Goal: Task Accomplishment & Management: Complete application form

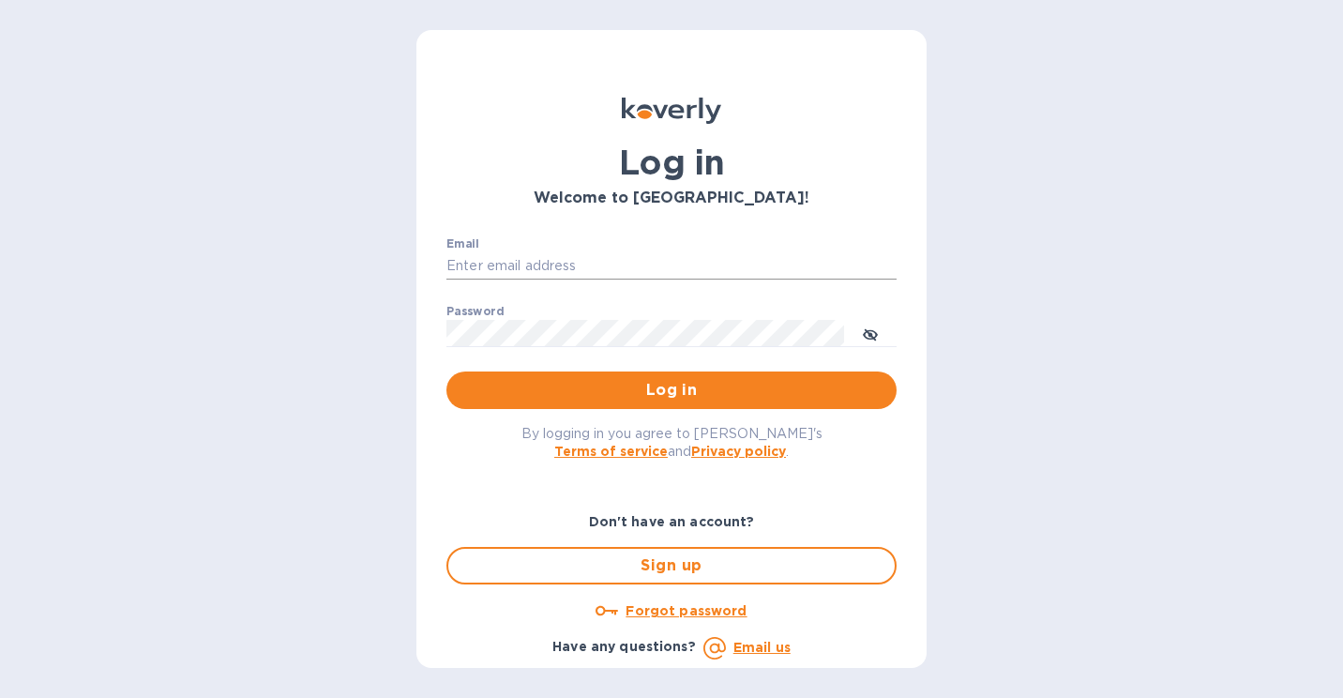
click at [656, 273] on div "Email ​" at bounding box center [671, 271] width 450 height 68
click at [651, 268] on input "Email" at bounding box center [671, 266] width 450 height 28
type input "mike@sanfrandesign.com"
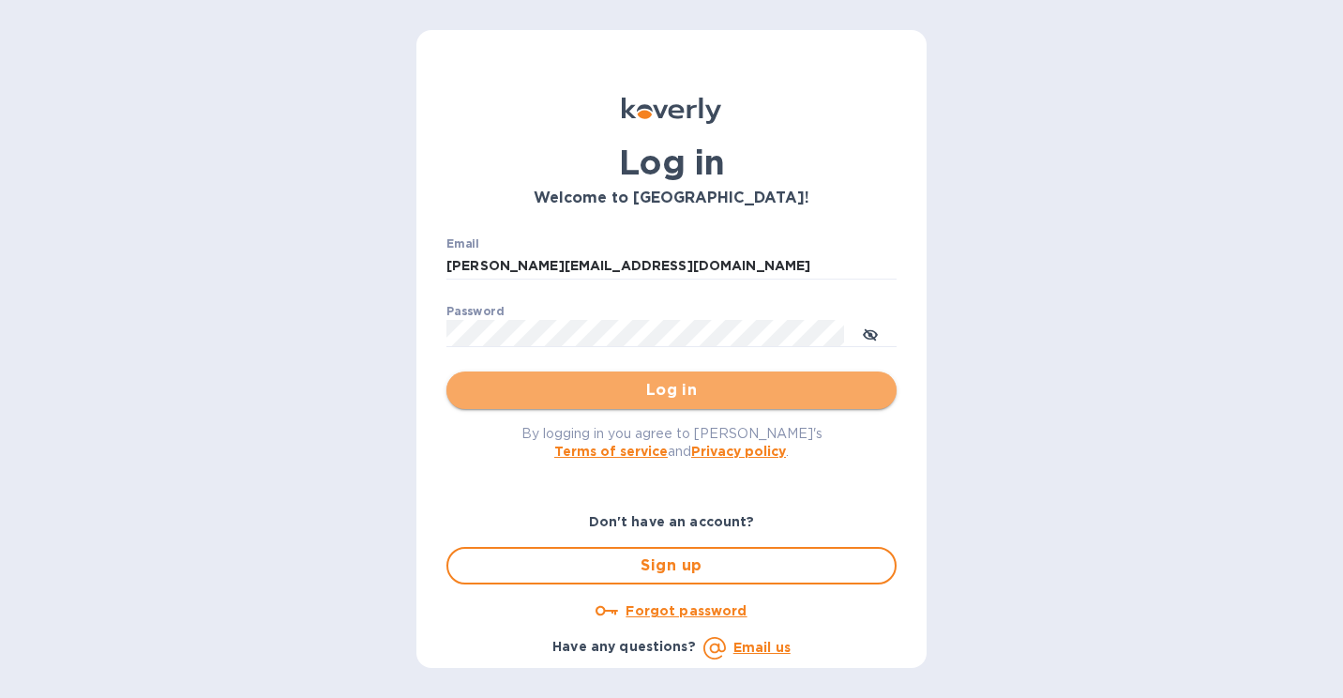
click at [701, 397] on span "Log in" at bounding box center [671, 390] width 420 height 23
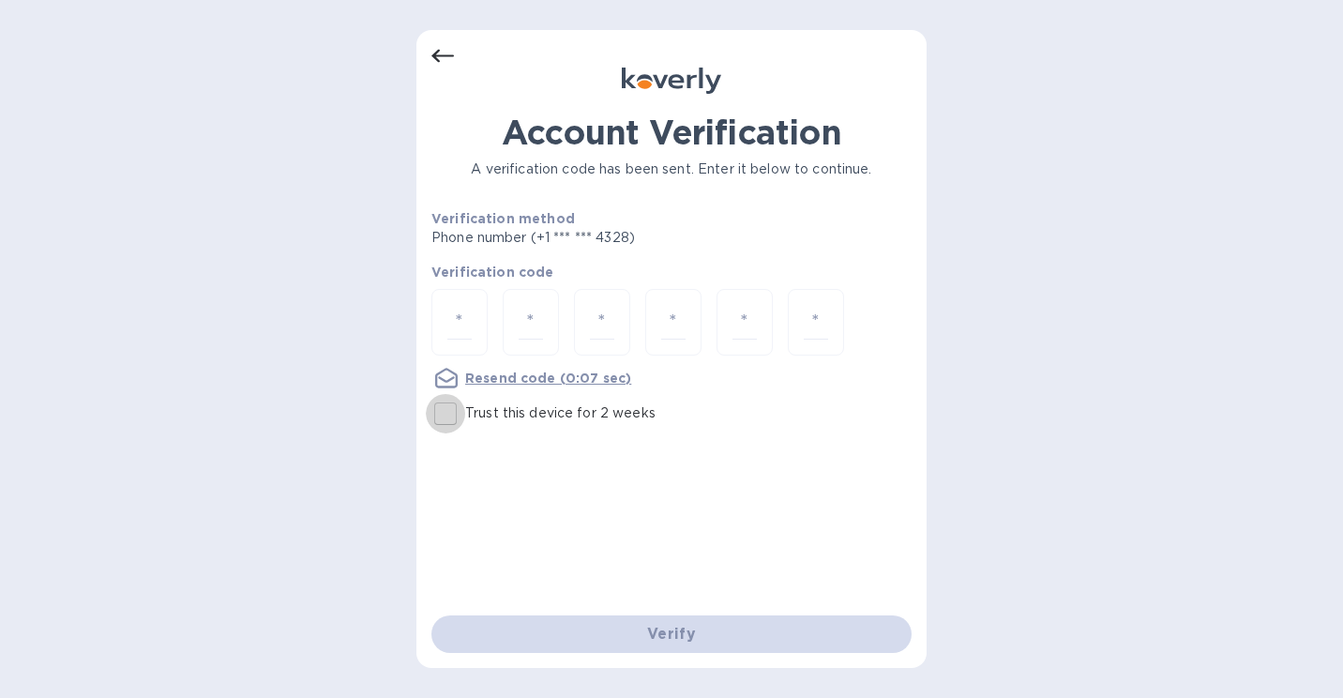
click at [452, 415] on input "Trust this device for 2 weeks" at bounding box center [445, 413] width 39 height 39
checkbox input "true"
click at [472, 304] on div at bounding box center [459, 322] width 56 height 67
type input "5"
type input "6"
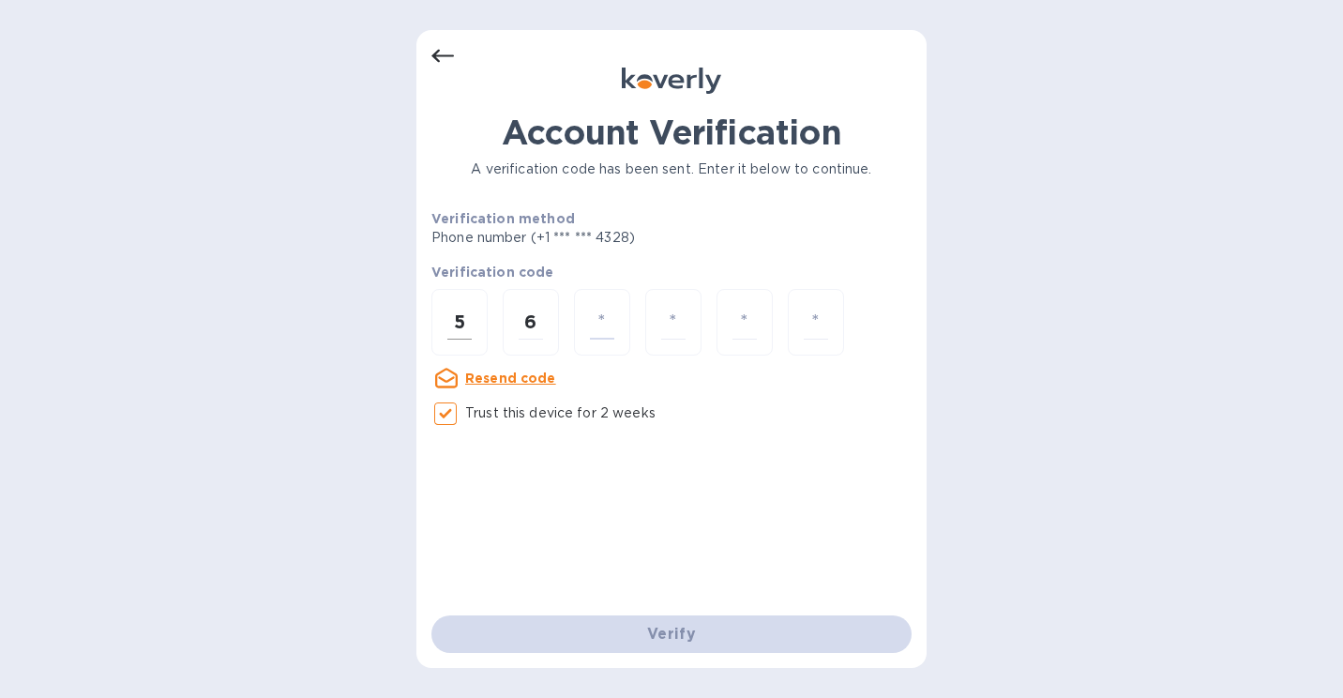
type input "7"
type input "6"
type input "3"
type input "1"
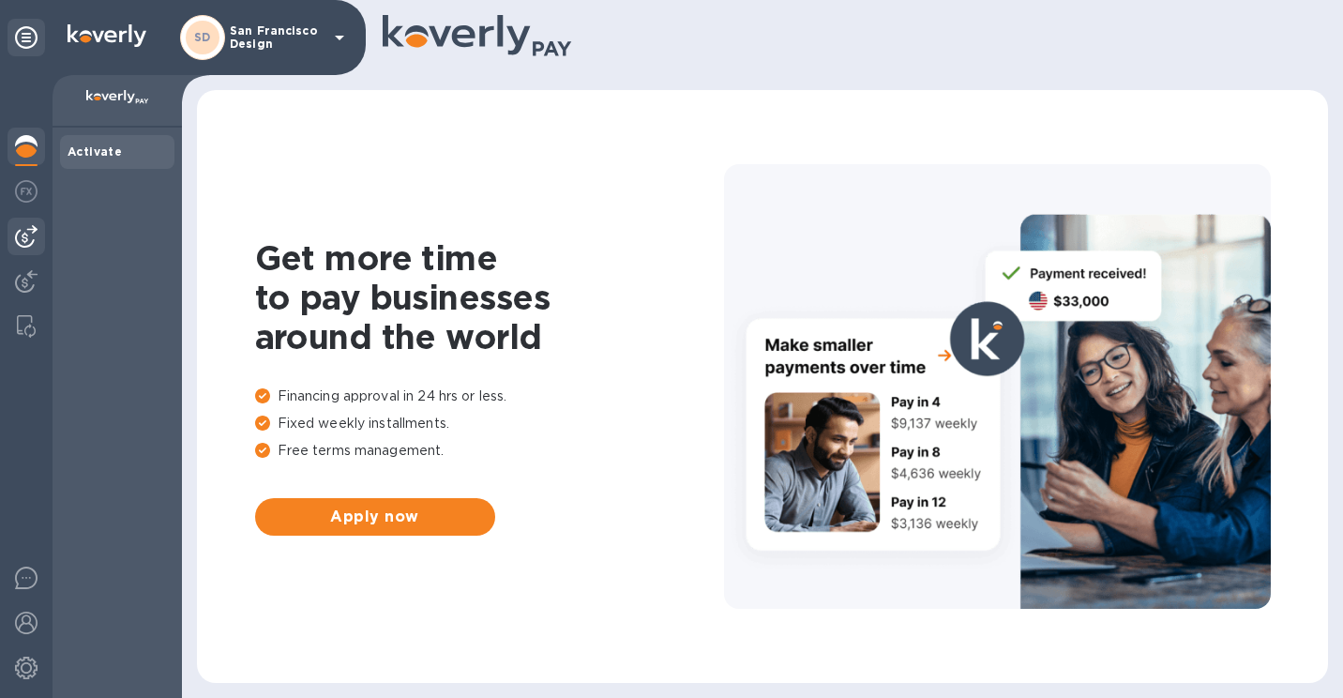
click at [33, 232] on img at bounding box center [26, 236] width 23 height 23
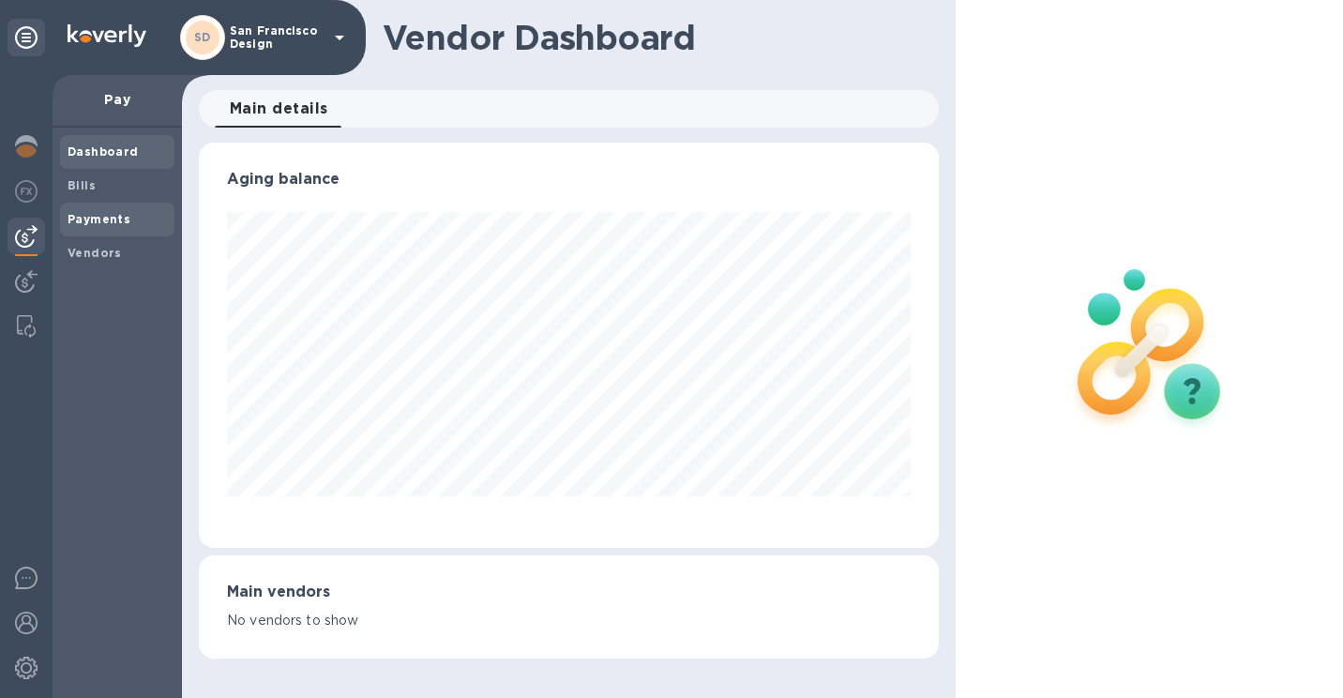
scroll to position [405, 740]
click at [97, 220] on b "Payments" at bounding box center [99, 219] width 63 height 14
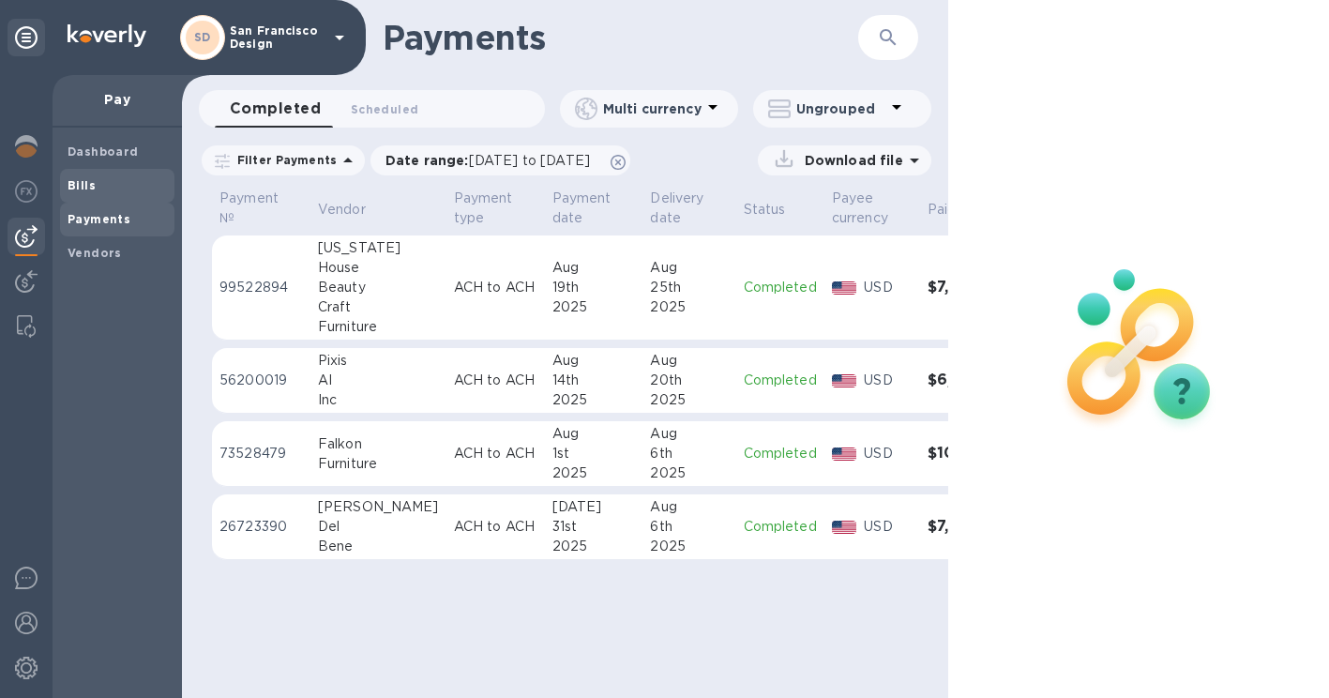
click at [106, 198] on div "Bills" at bounding box center [117, 186] width 114 height 34
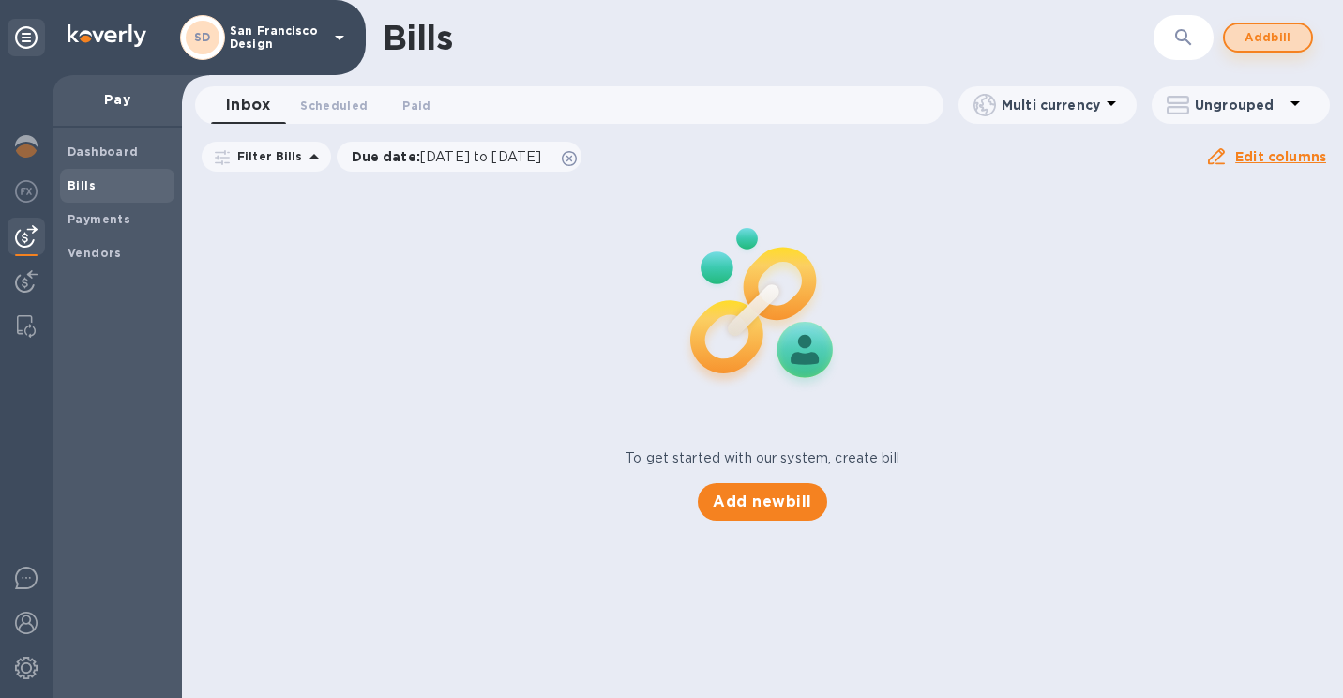
click at [1295, 32] on span "Add bill" at bounding box center [1268, 37] width 56 height 23
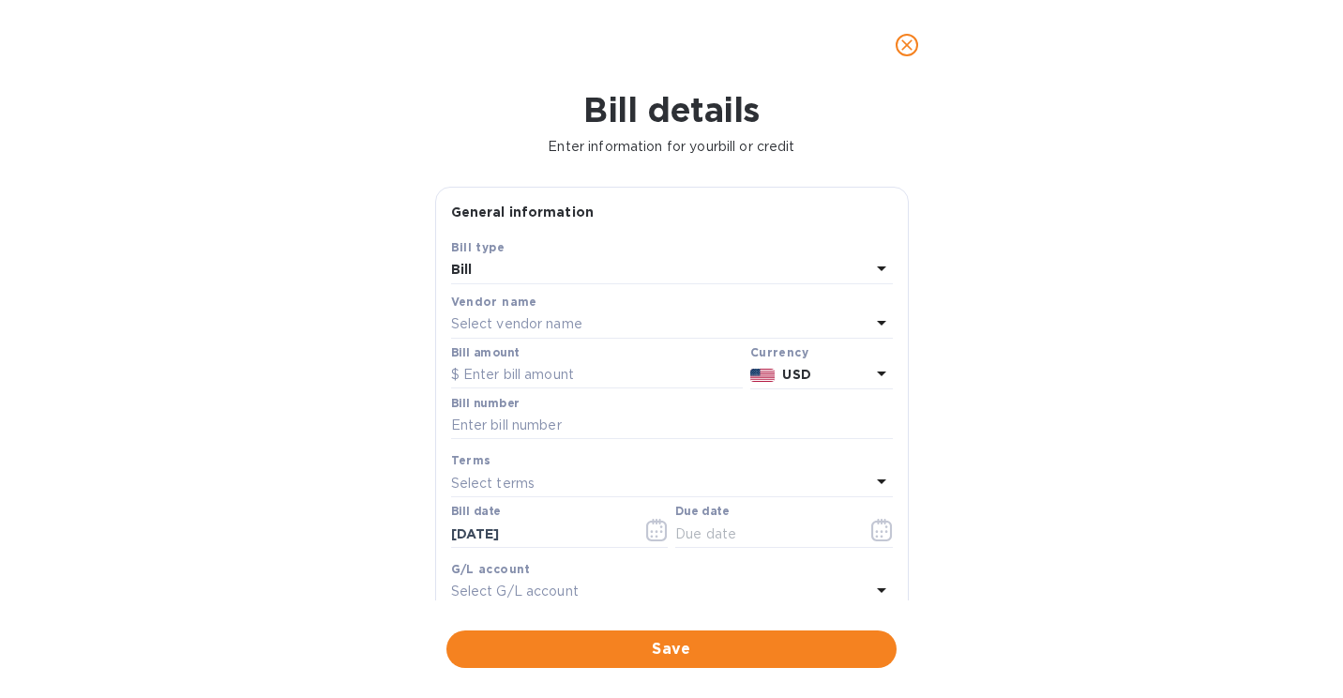
click at [639, 311] on div "Select vendor name" at bounding box center [660, 324] width 419 height 26
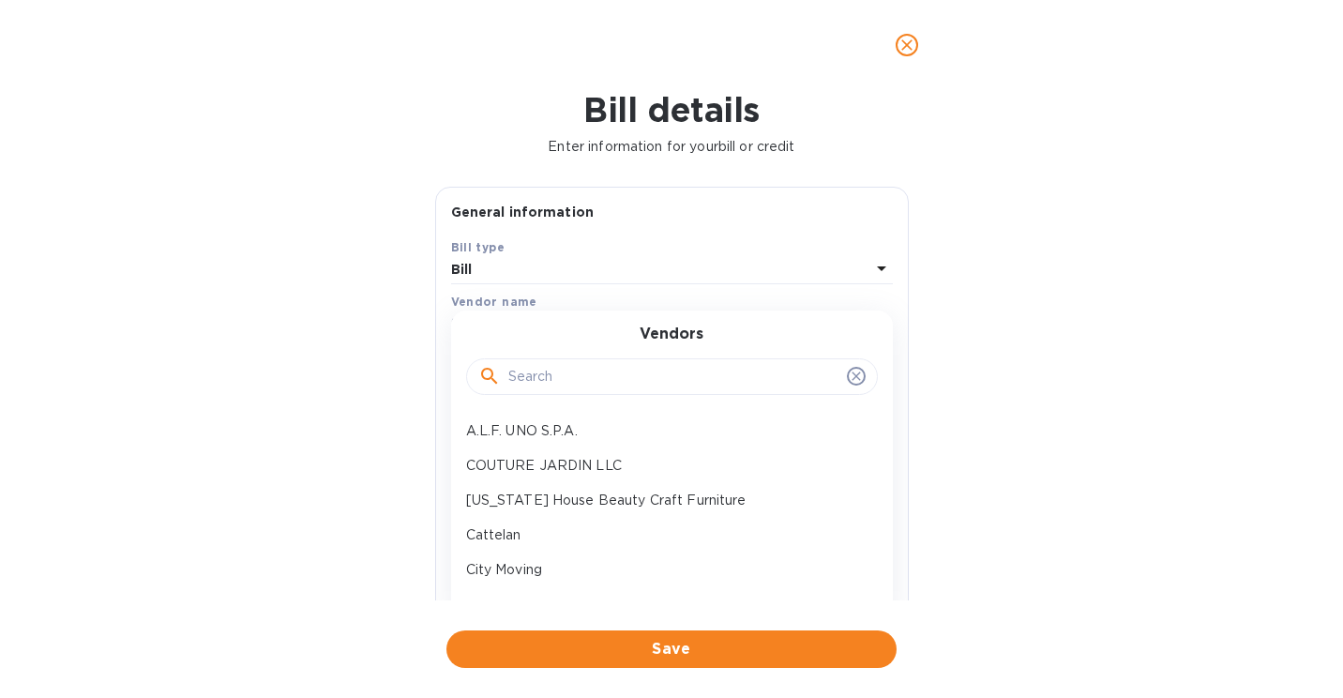
click at [561, 389] on input "text" at bounding box center [673, 377] width 331 height 28
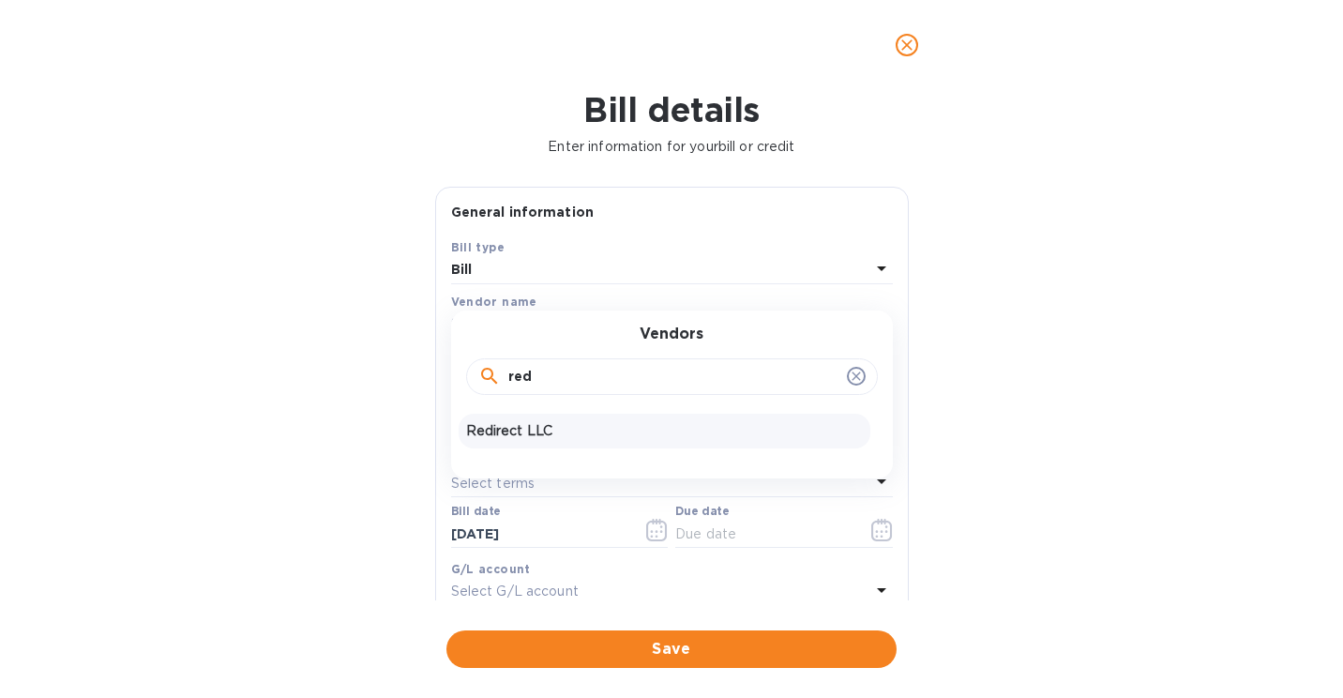
type input "red"
click at [549, 427] on p "Redirect LLC" at bounding box center [664, 431] width 397 height 20
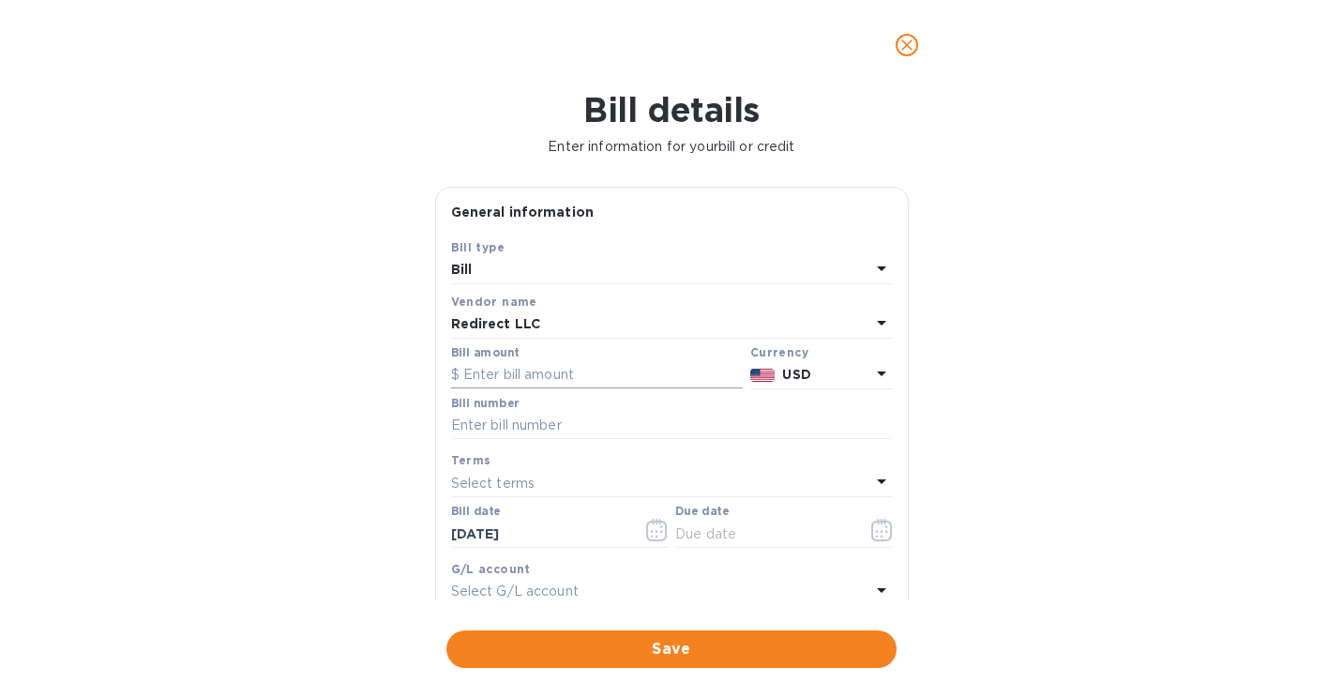
click at [535, 380] on input "text" at bounding box center [597, 375] width 292 height 28
click at [471, 378] on input "6,000" at bounding box center [602, 375] width 279 height 28
type input "3,000"
click at [512, 427] on input "text" at bounding box center [672, 426] width 442 height 28
type input "16210-4"
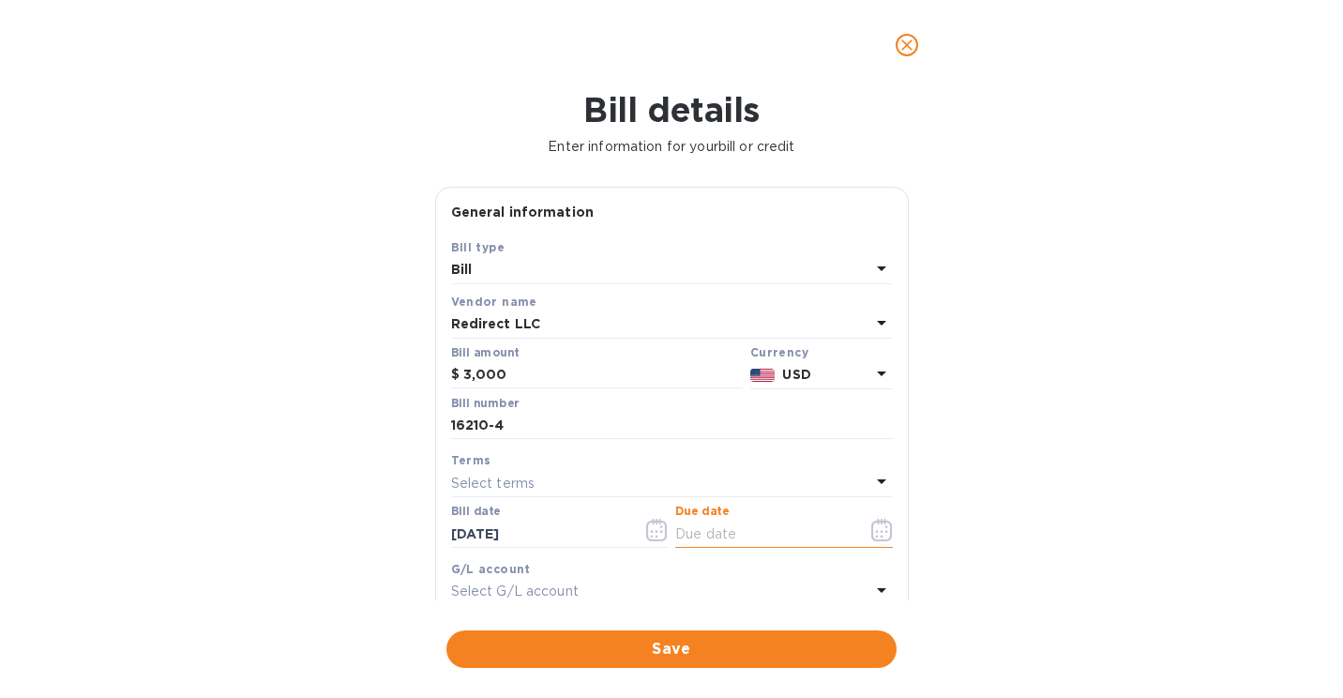
click at [865, 523] on button "button" at bounding box center [882, 529] width 44 height 45
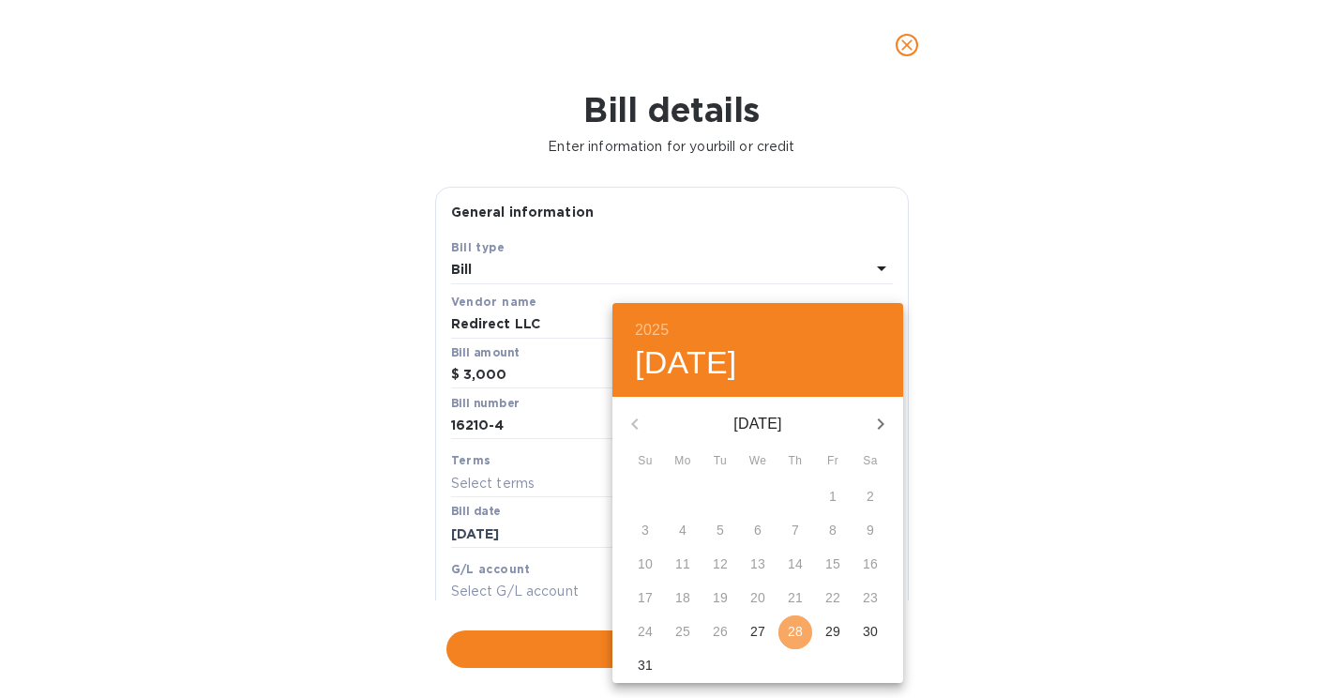
click at [794, 624] on p "28" at bounding box center [795, 631] width 15 height 19
type input "[DATE]"
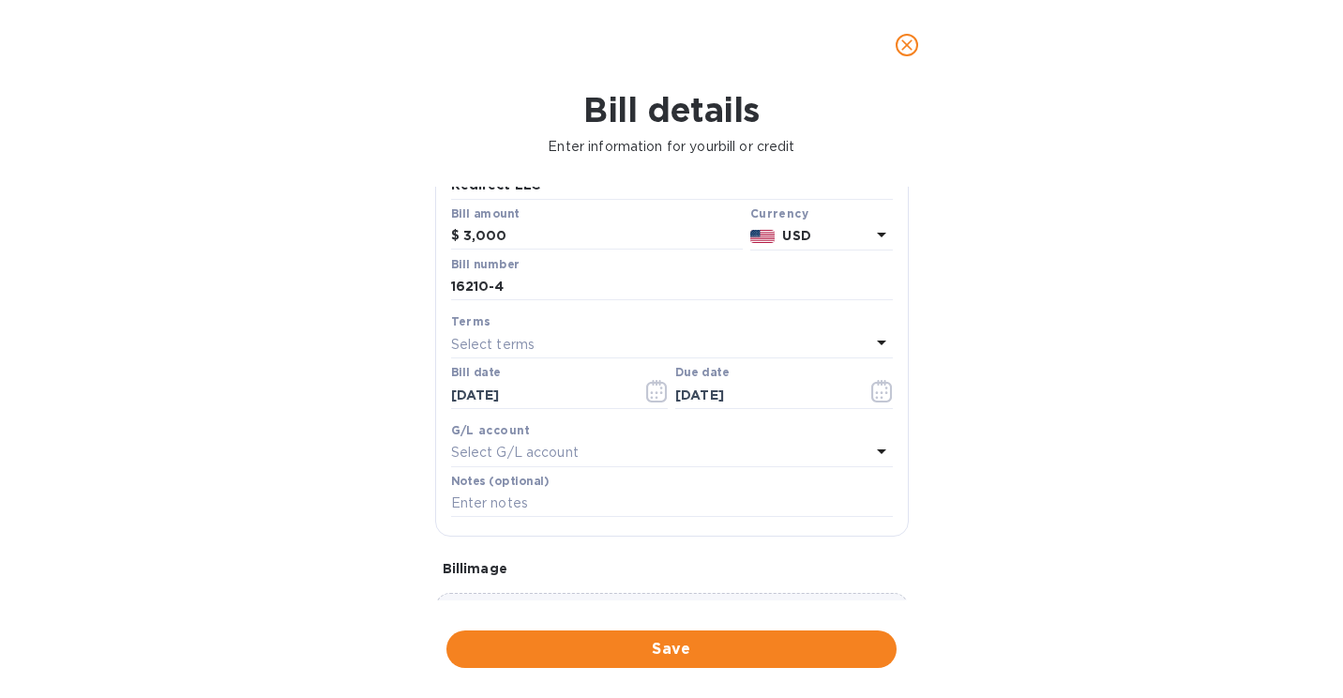
scroll to position [292, 0]
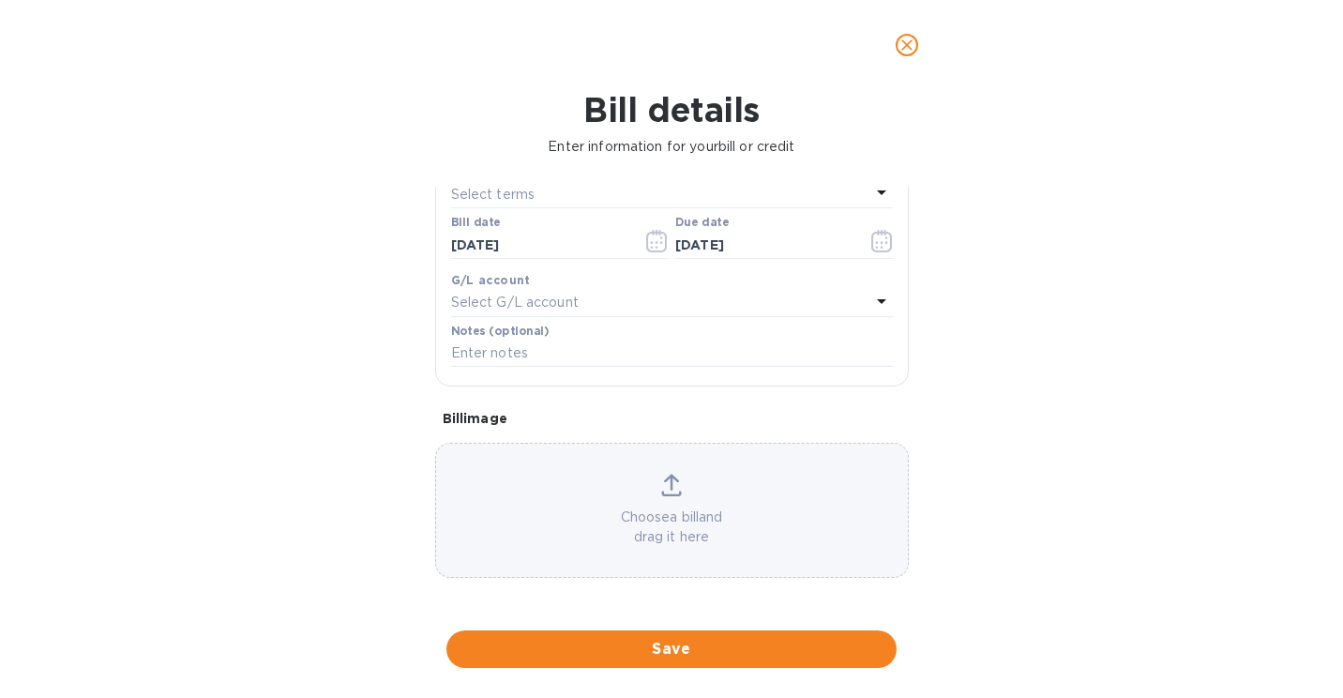
click at [606, 507] on p "Choose a bill and drag it here" at bounding box center [672, 526] width 472 height 39
click at [617, 499] on div "Choose a bill and drag it here" at bounding box center [672, 510] width 472 height 73
click at [615, 525] on p "Choose a bill and drag it here" at bounding box center [672, 526] width 472 height 39
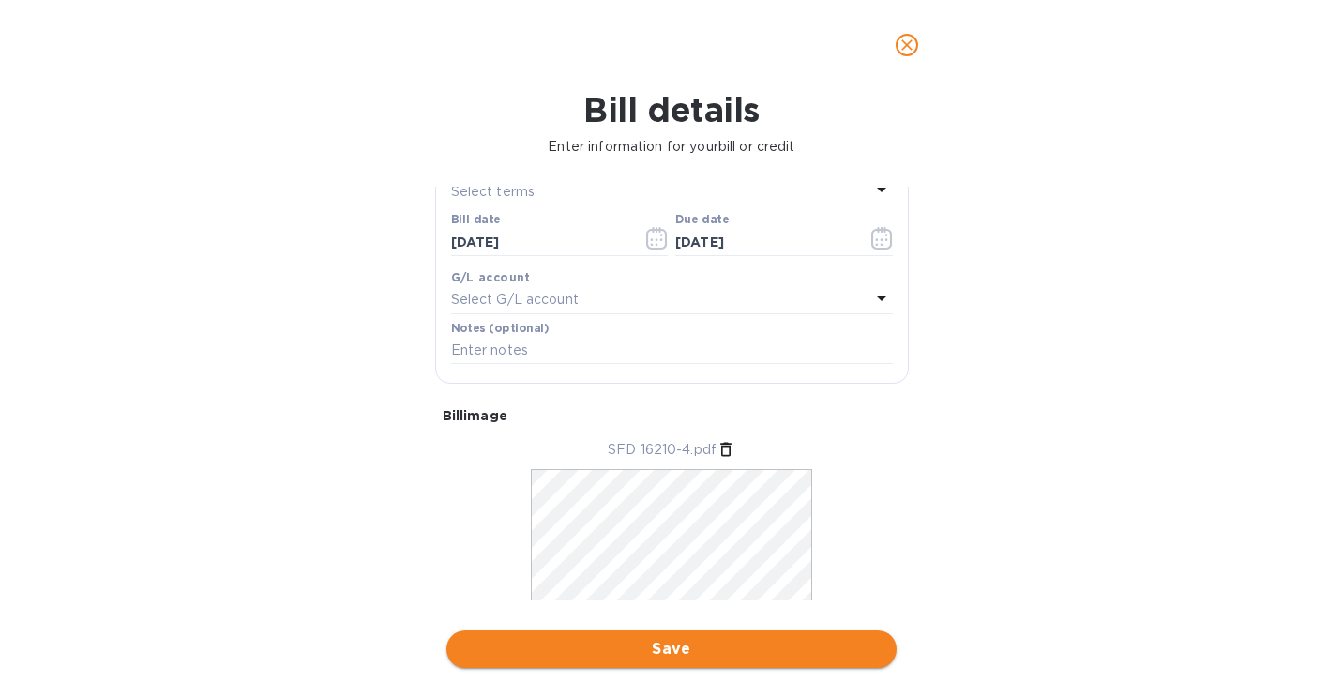
click at [649, 649] on span "Save" at bounding box center [671, 649] width 420 height 23
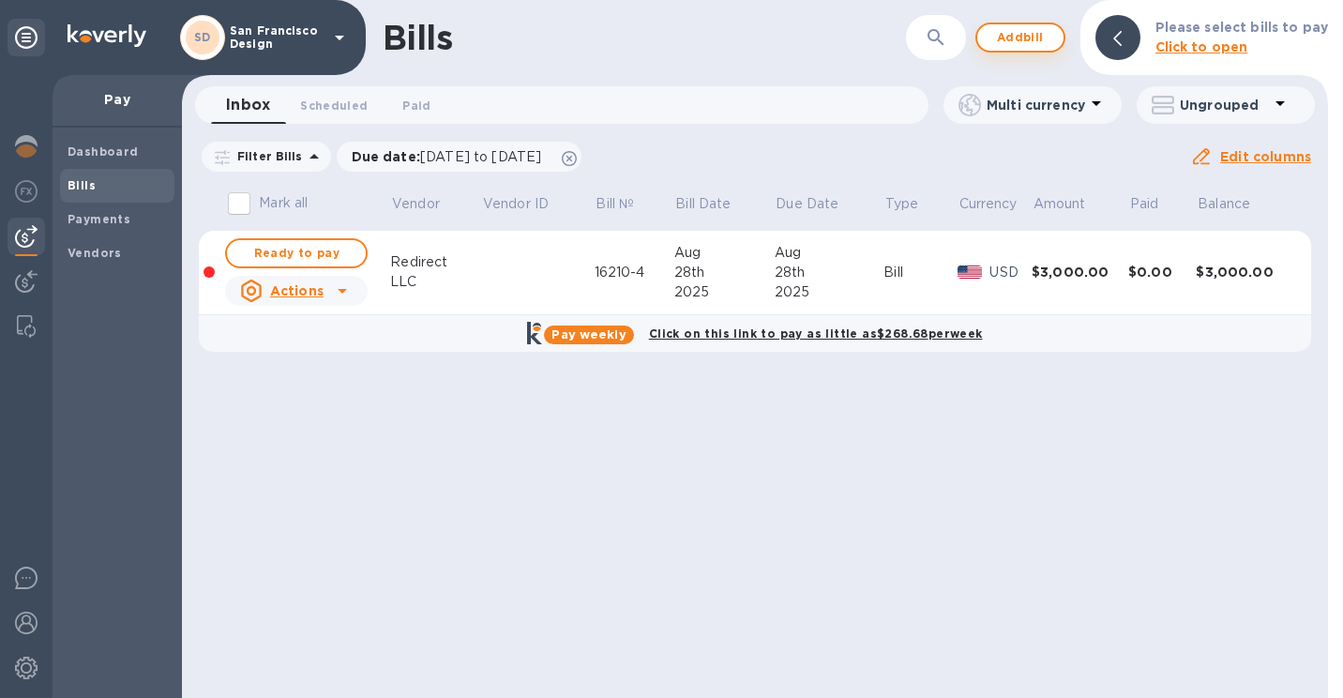
click at [1030, 45] on span "Add bill" at bounding box center [1020, 37] width 56 height 23
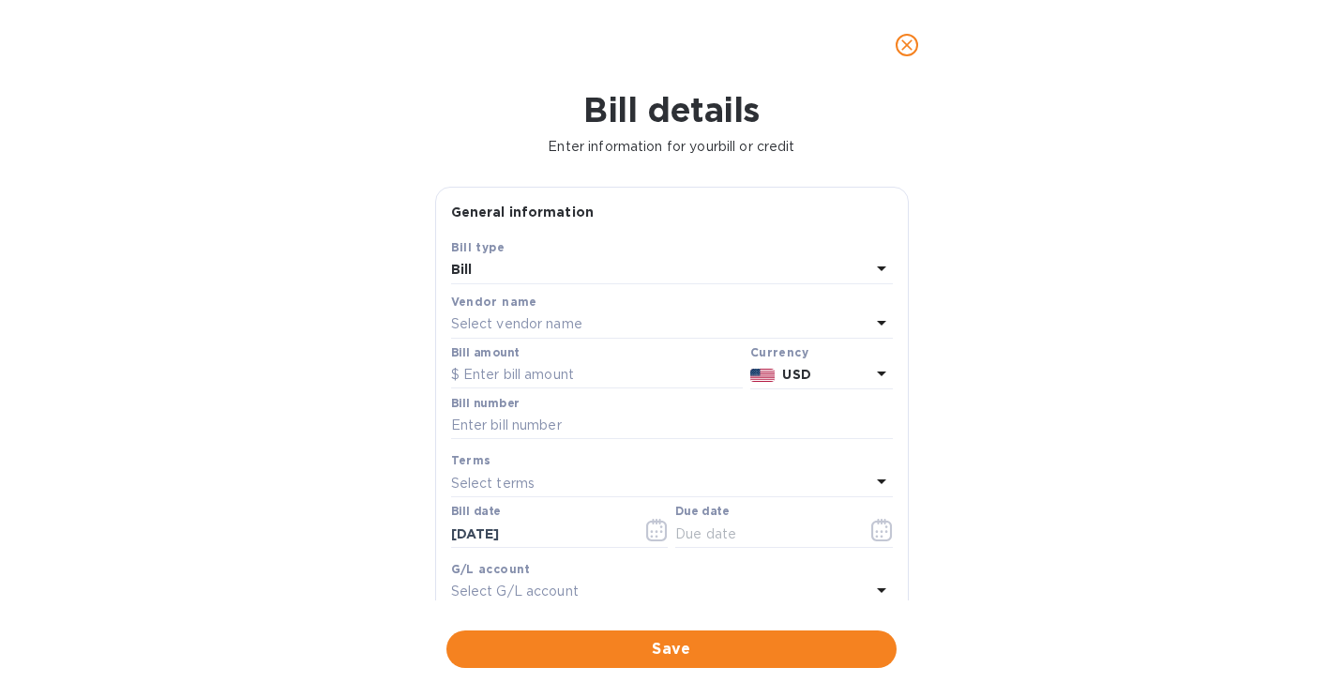
click at [519, 266] on div "Bill" at bounding box center [660, 270] width 419 height 26
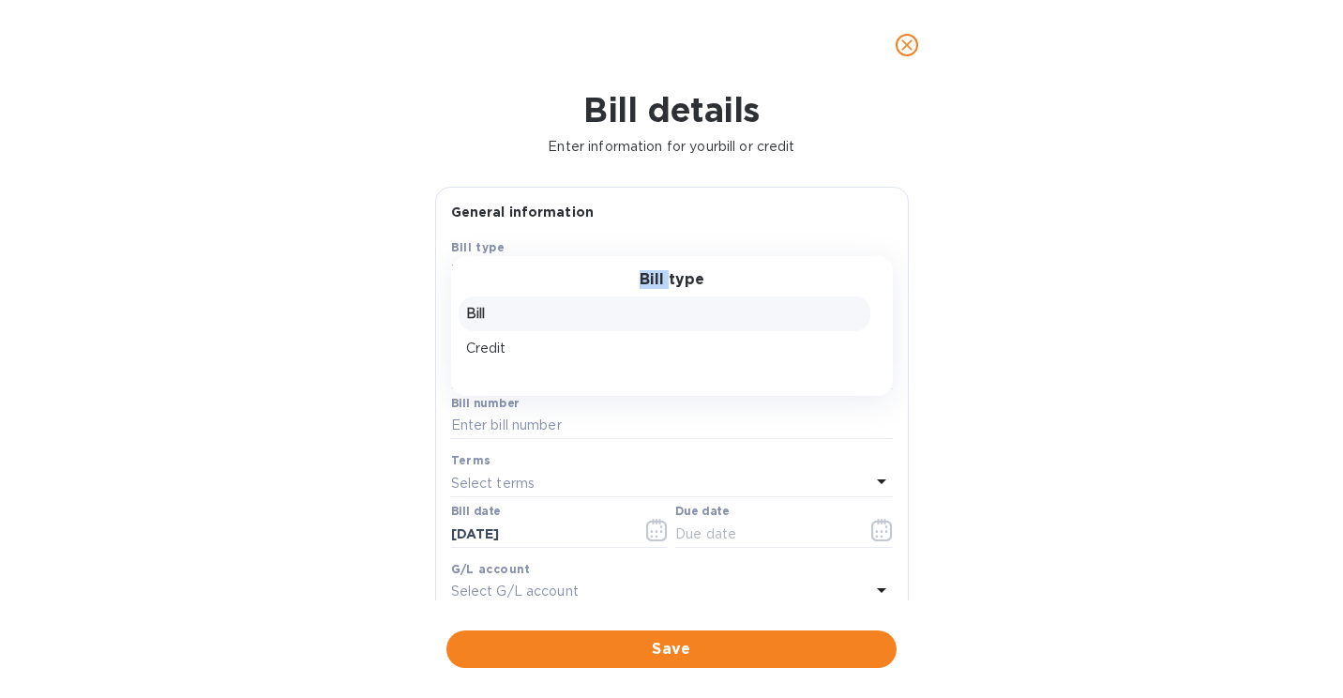
click at [519, 266] on div "Bill type Bill Credit" at bounding box center [672, 326] width 442 height 140
drag, startPoint x: 519, startPoint y: 266, endPoint x: 519, endPoint y: 307, distance: 40.3
click at [519, 307] on div "Bill" at bounding box center [665, 313] width 412 height 35
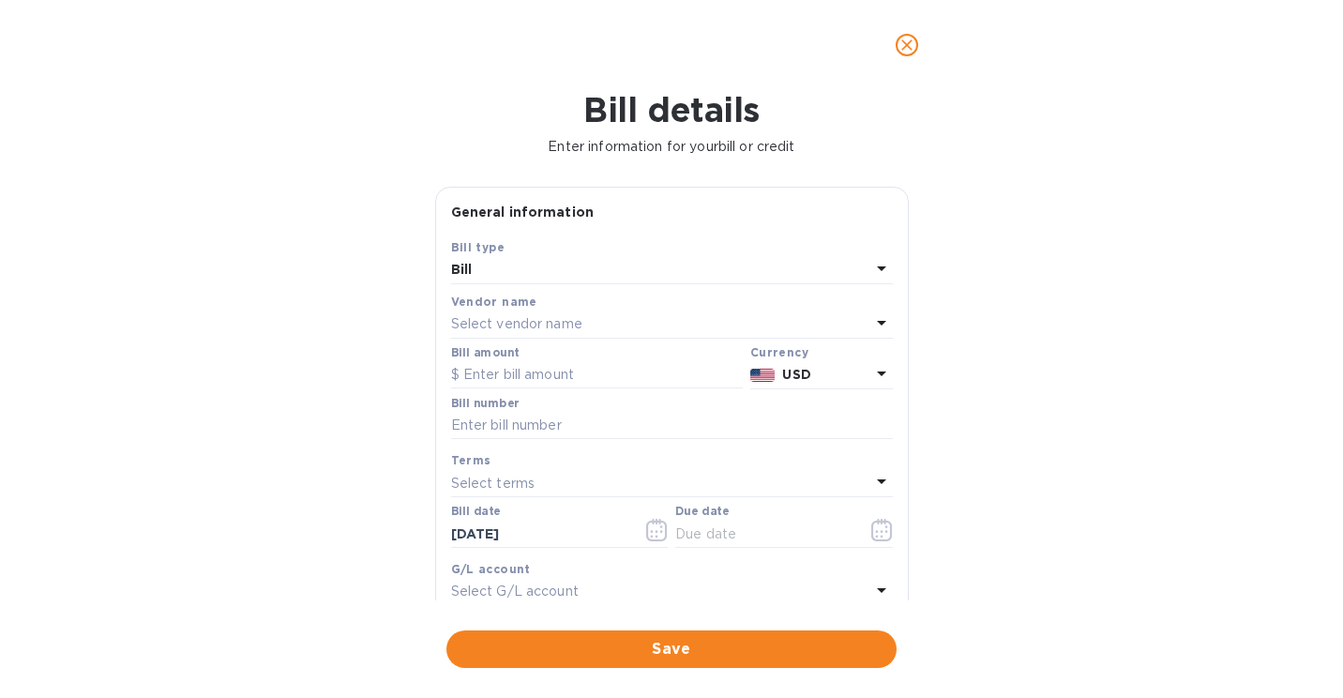
click at [514, 306] on b "Vendor name" at bounding box center [494, 301] width 86 height 14
click at [513, 327] on p "Select vendor name" at bounding box center [516, 324] width 131 height 20
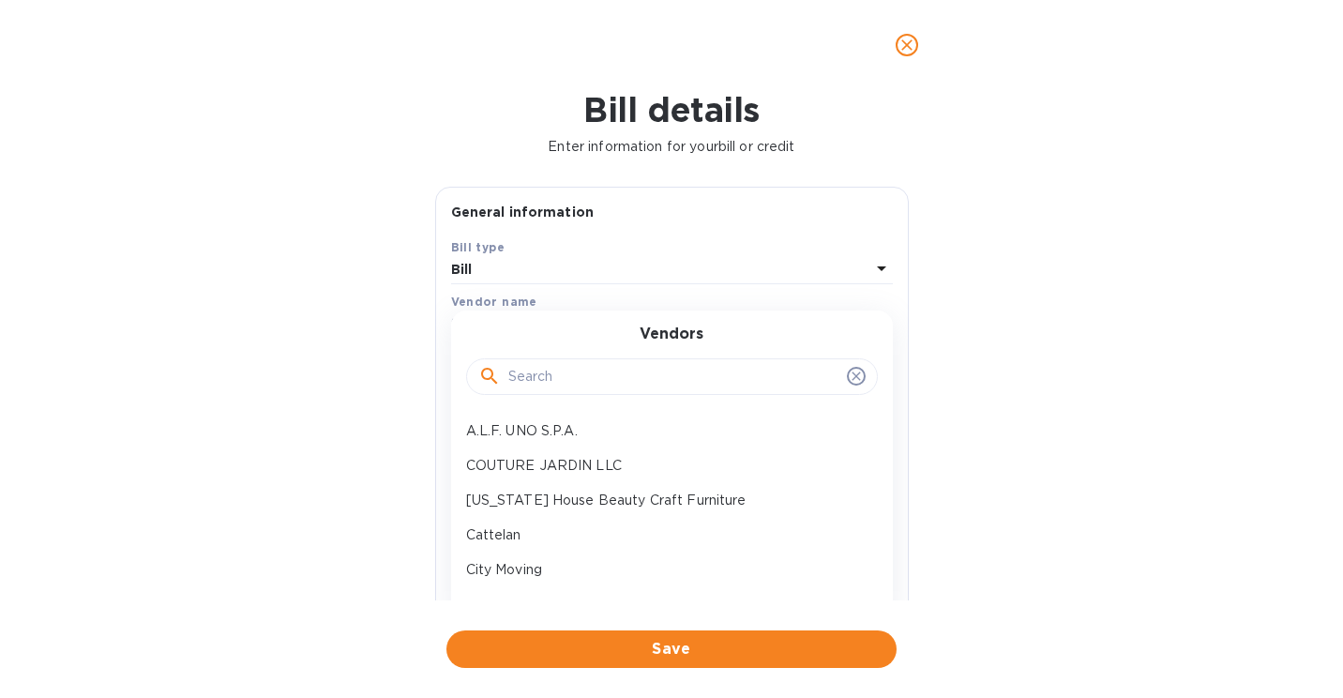
click at [519, 373] on input "text" at bounding box center [673, 377] width 331 height 28
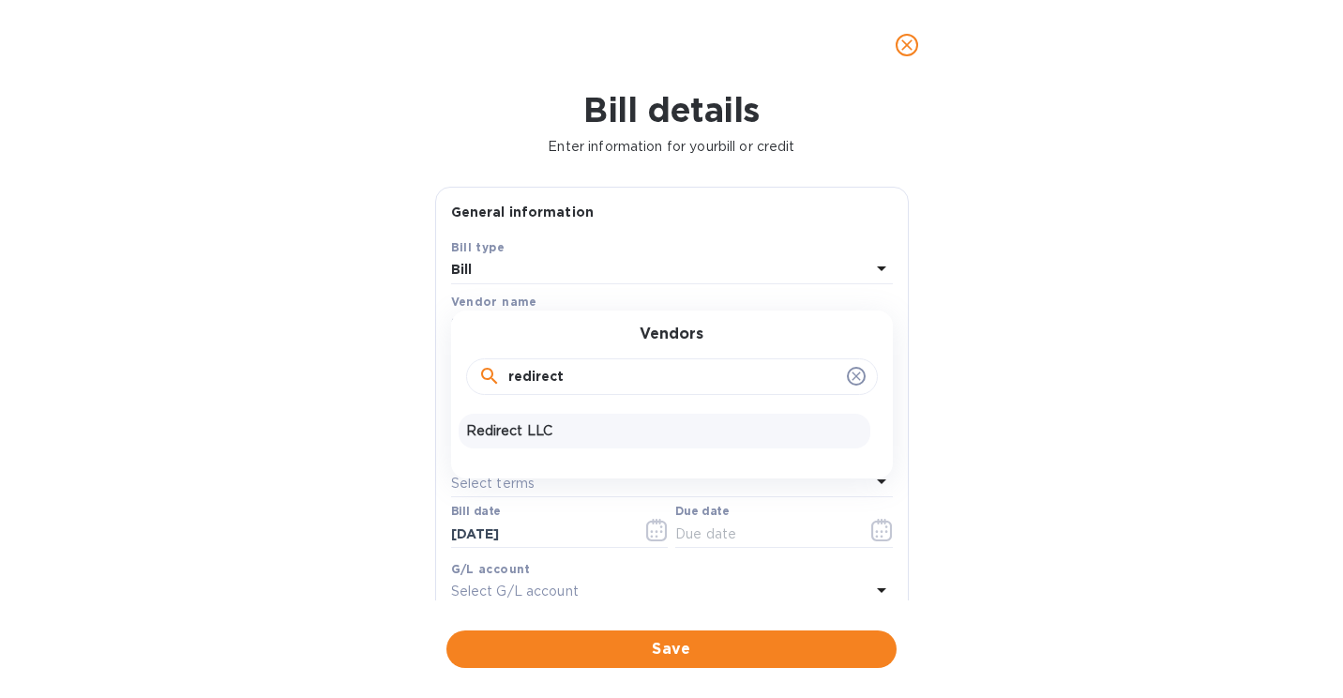
type input "redirect"
click at [537, 439] on p "Redirect LLC" at bounding box center [664, 431] width 397 height 20
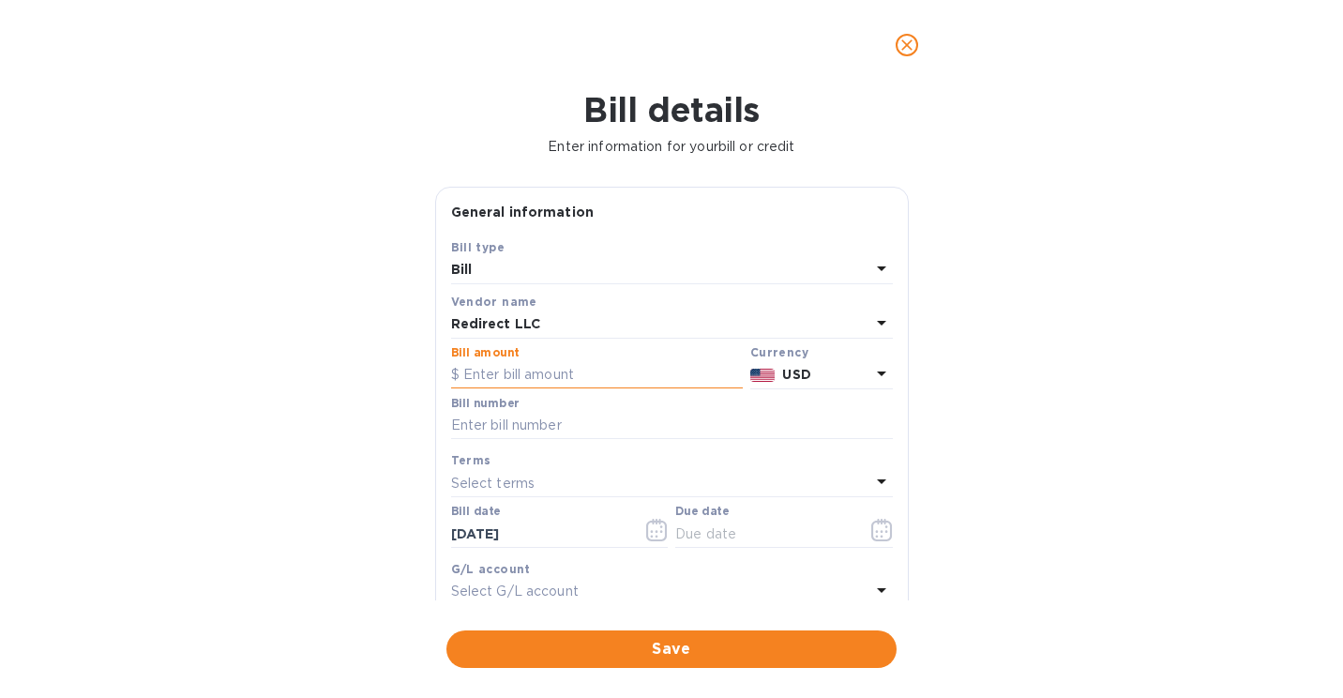
click at [501, 380] on input "text" at bounding box center [597, 375] width 292 height 28
type input "3,000"
type input "16210-3"
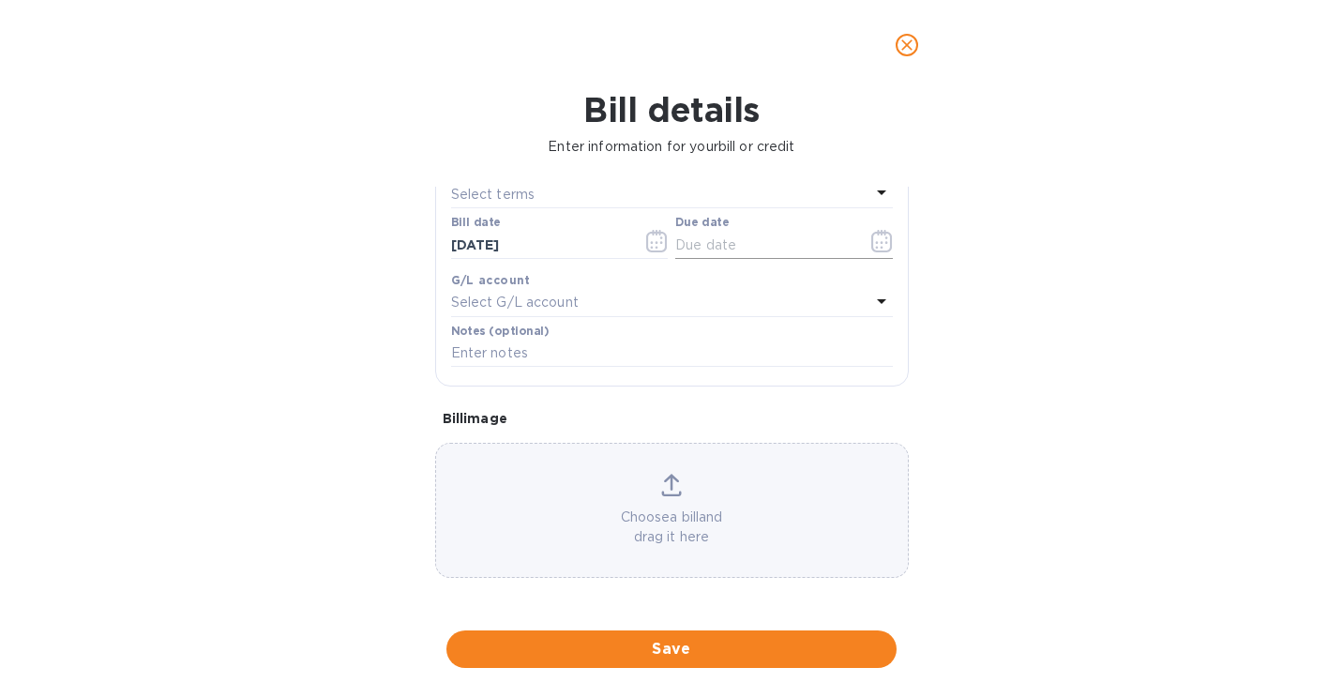
click at [872, 231] on icon "button" at bounding box center [881, 241] width 21 height 23
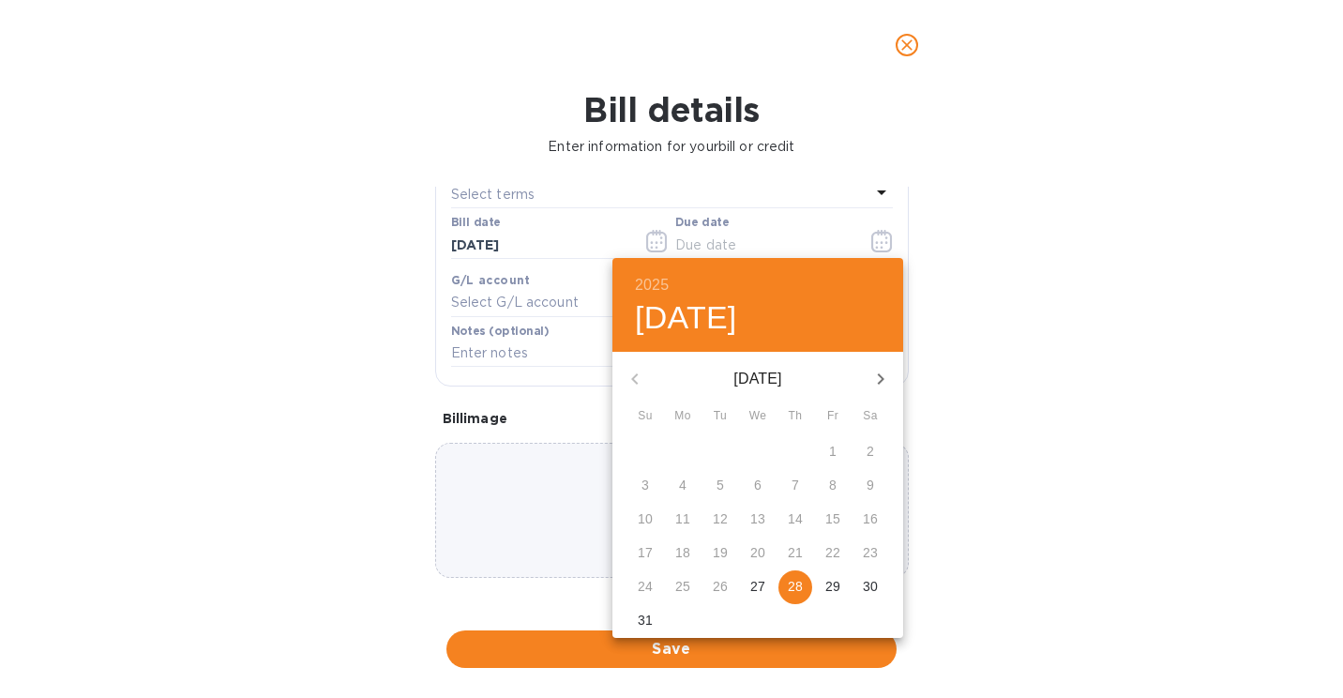
click at [808, 589] on span "28" at bounding box center [795, 586] width 34 height 19
type input "[DATE]"
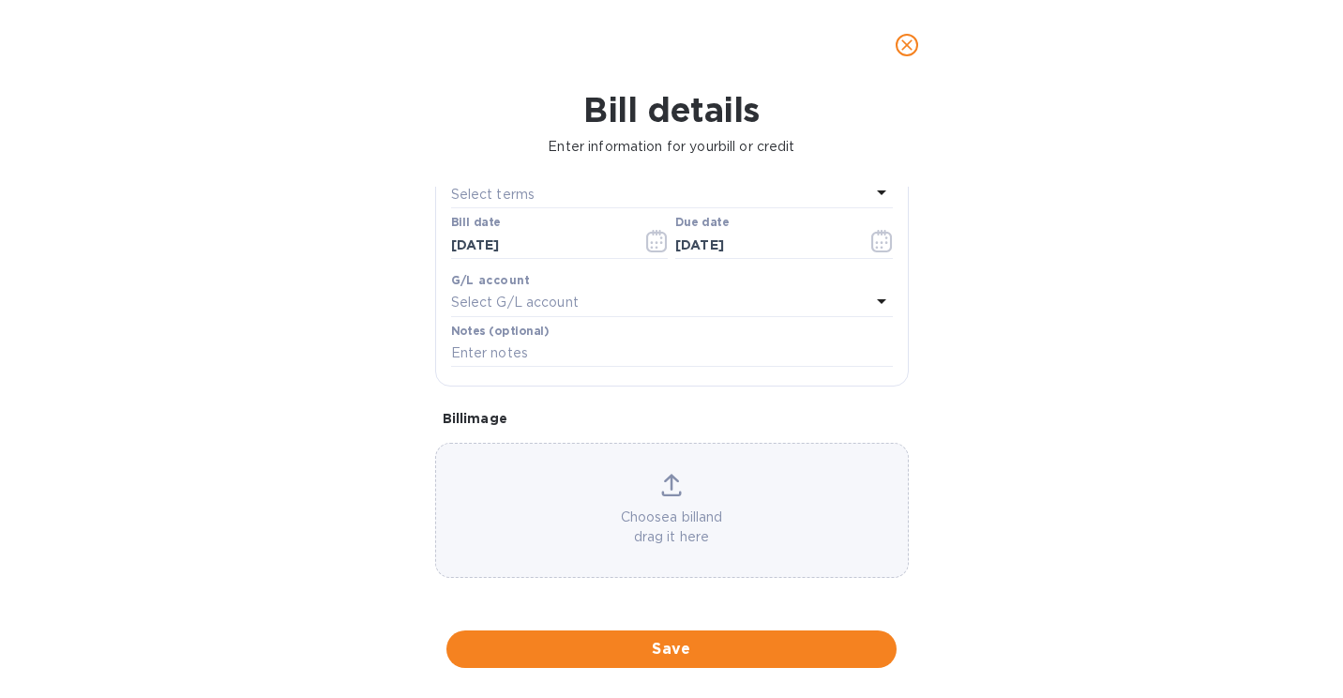
click at [692, 529] on p "Choose a bill and drag it here" at bounding box center [672, 526] width 472 height 39
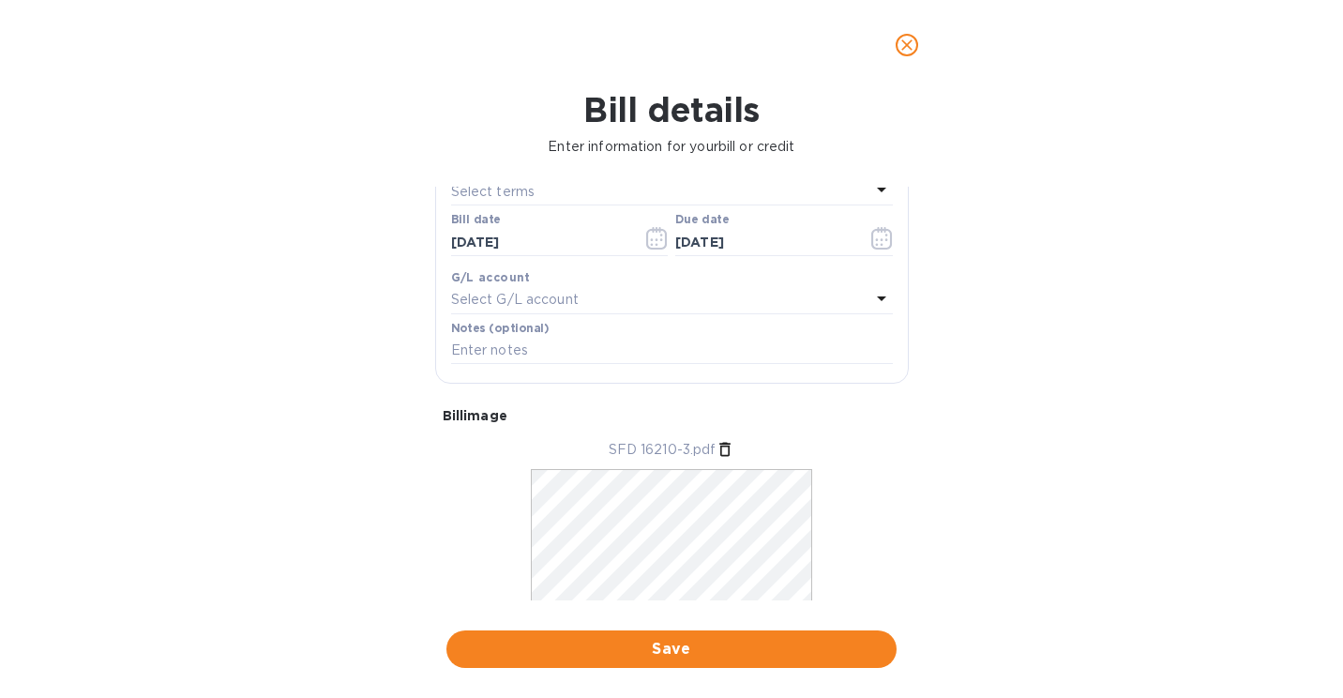
click at [666, 649] on span "Save" at bounding box center [671, 649] width 420 height 23
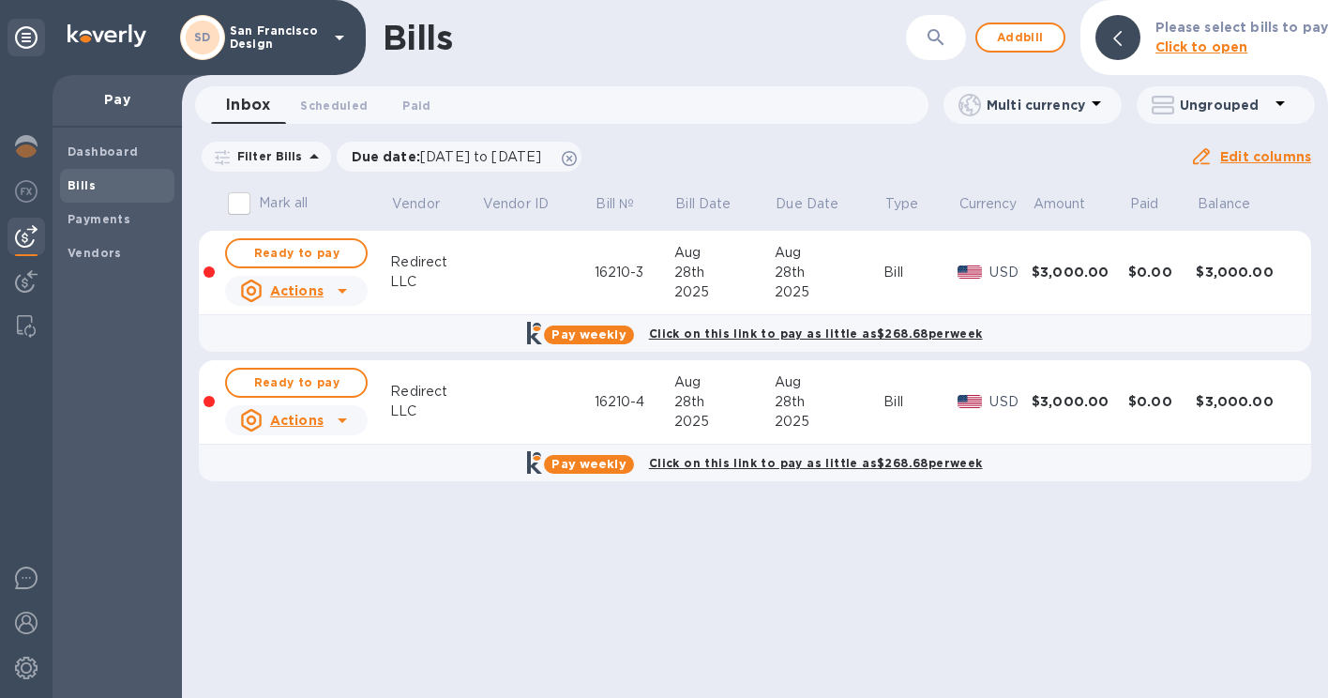
click at [280, 247] on span "Ready to pay" at bounding box center [296, 253] width 109 height 23
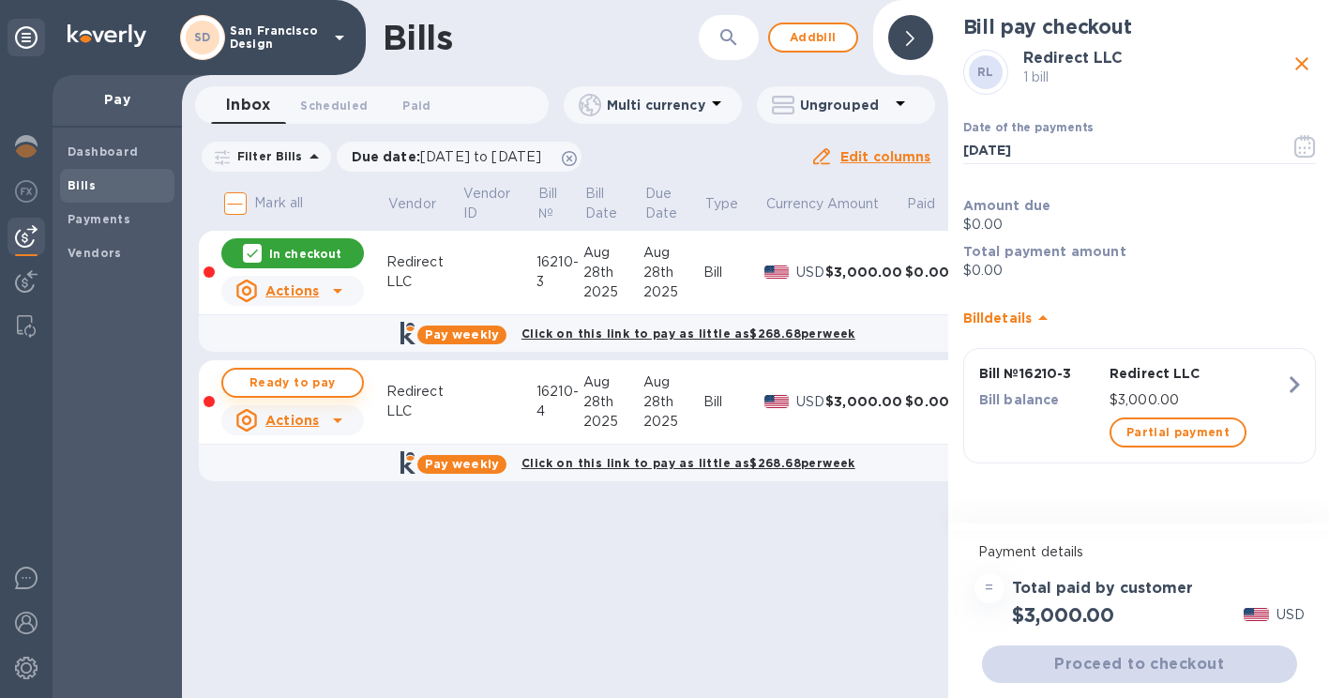
click at [275, 386] on span "Ready to pay" at bounding box center [292, 382] width 109 height 23
checkbox input "true"
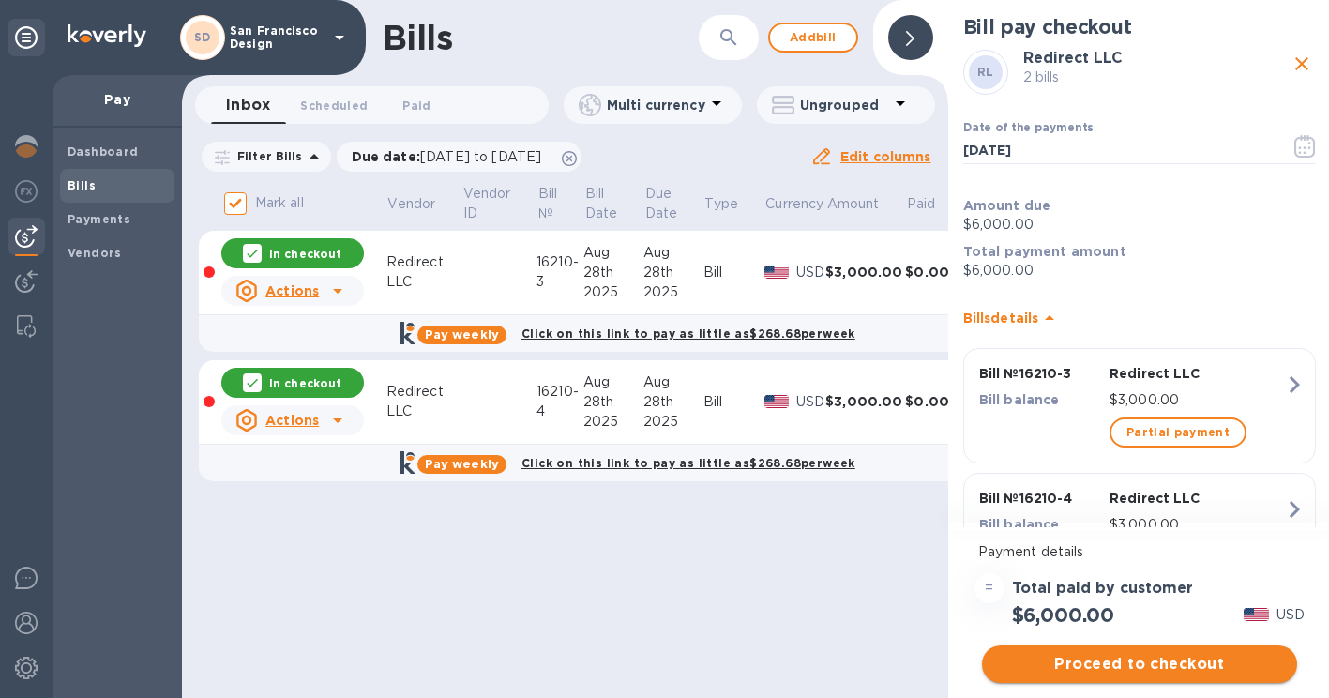
click at [1141, 665] on span "Proceed to checkout" at bounding box center [1139, 664] width 285 height 23
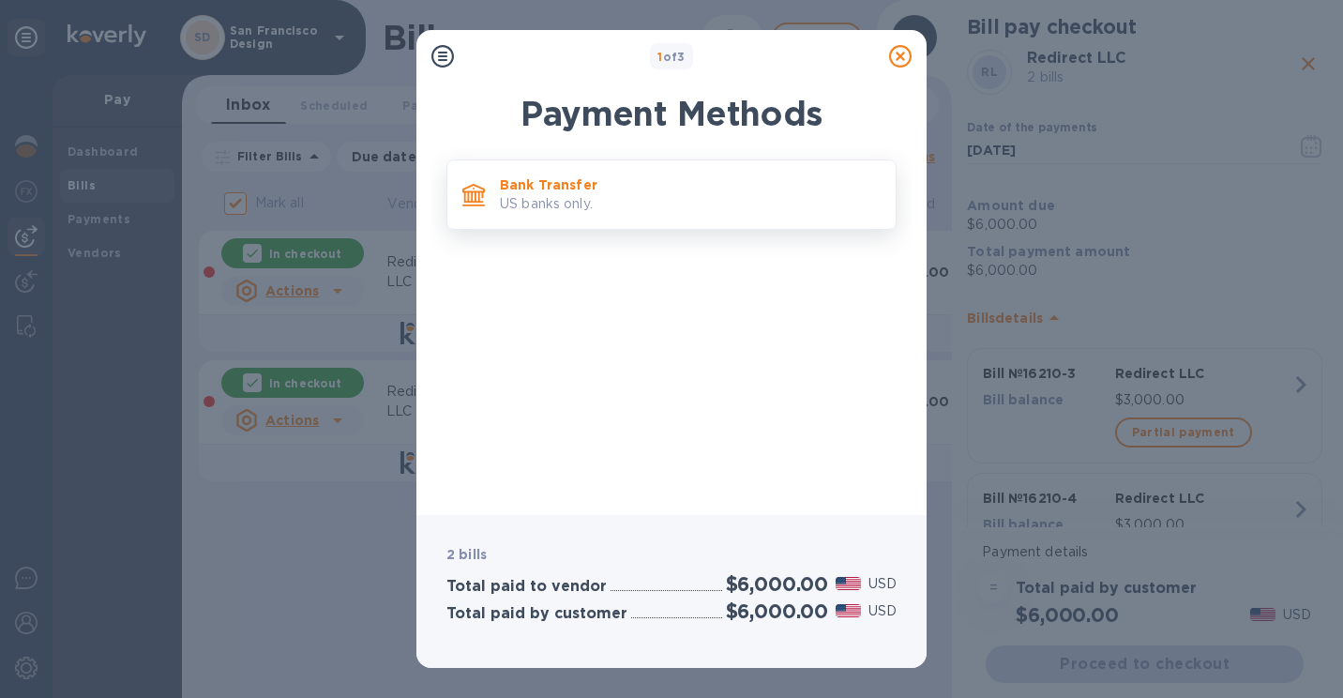
click at [598, 203] on p "US banks only." at bounding box center [690, 204] width 381 height 20
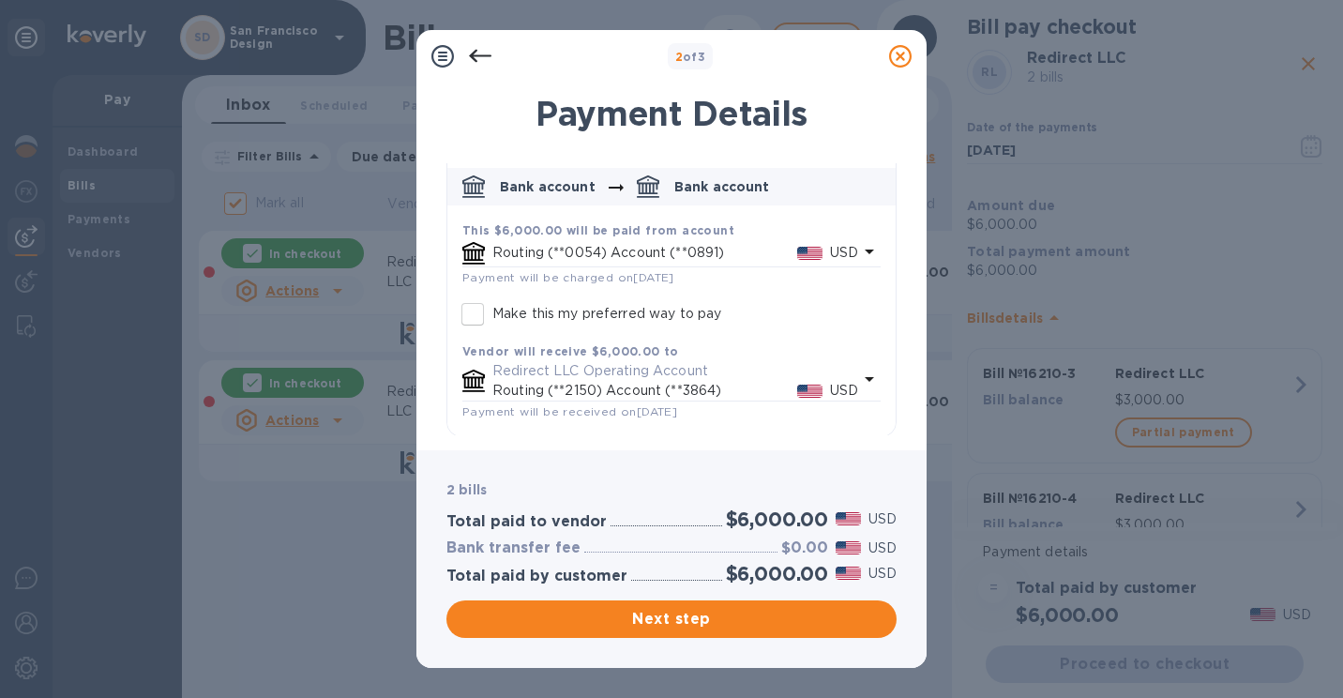
scroll to position [90, 0]
click at [477, 312] on input "Make this my preferred way to pay" at bounding box center [472, 312] width 39 height 39
checkbox input "true"
click at [651, 609] on span "Next step" at bounding box center [671, 619] width 420 height 23
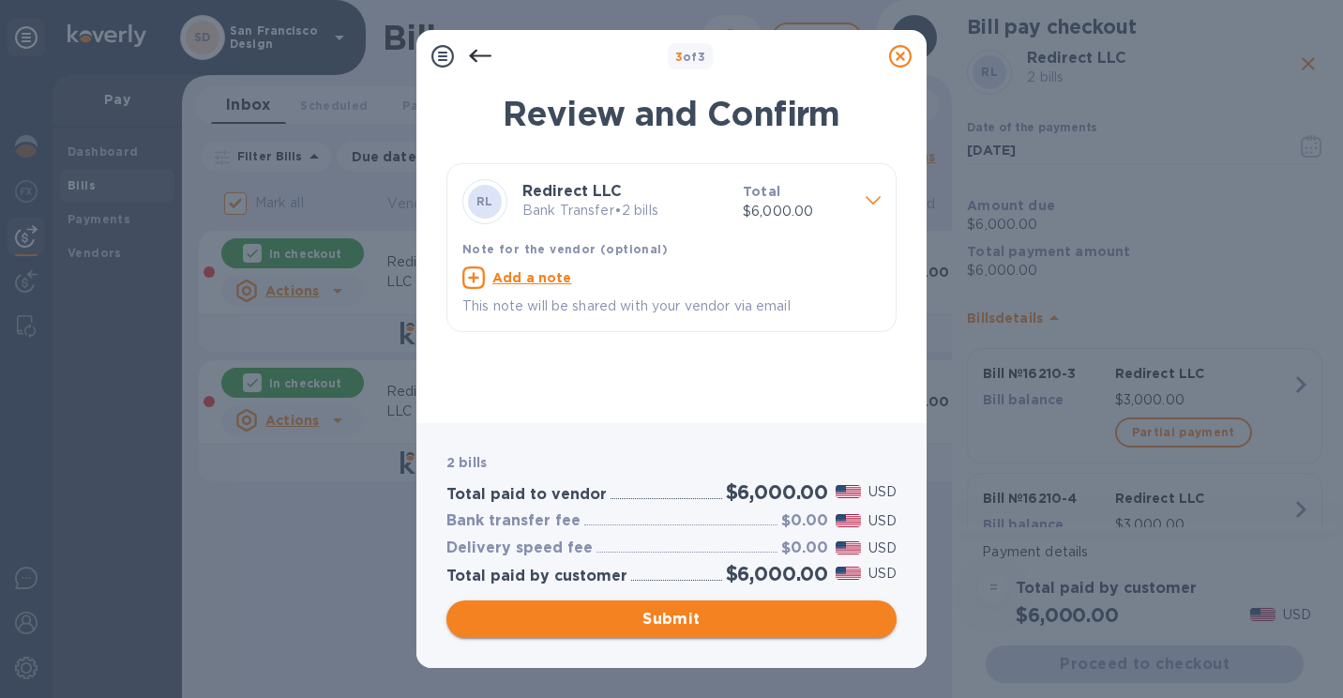
click at [748, 626] on span "Submit" at bounding box center [671, 619] width 420 height 23
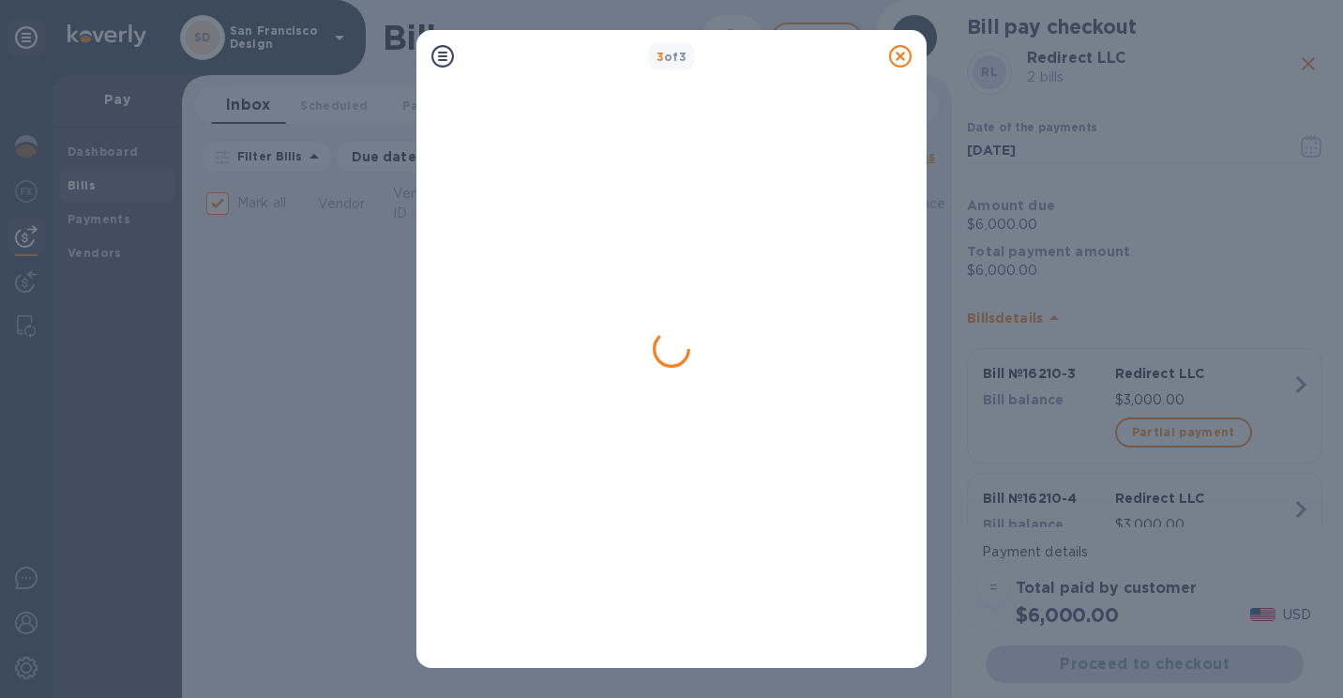
checkbox input "false"
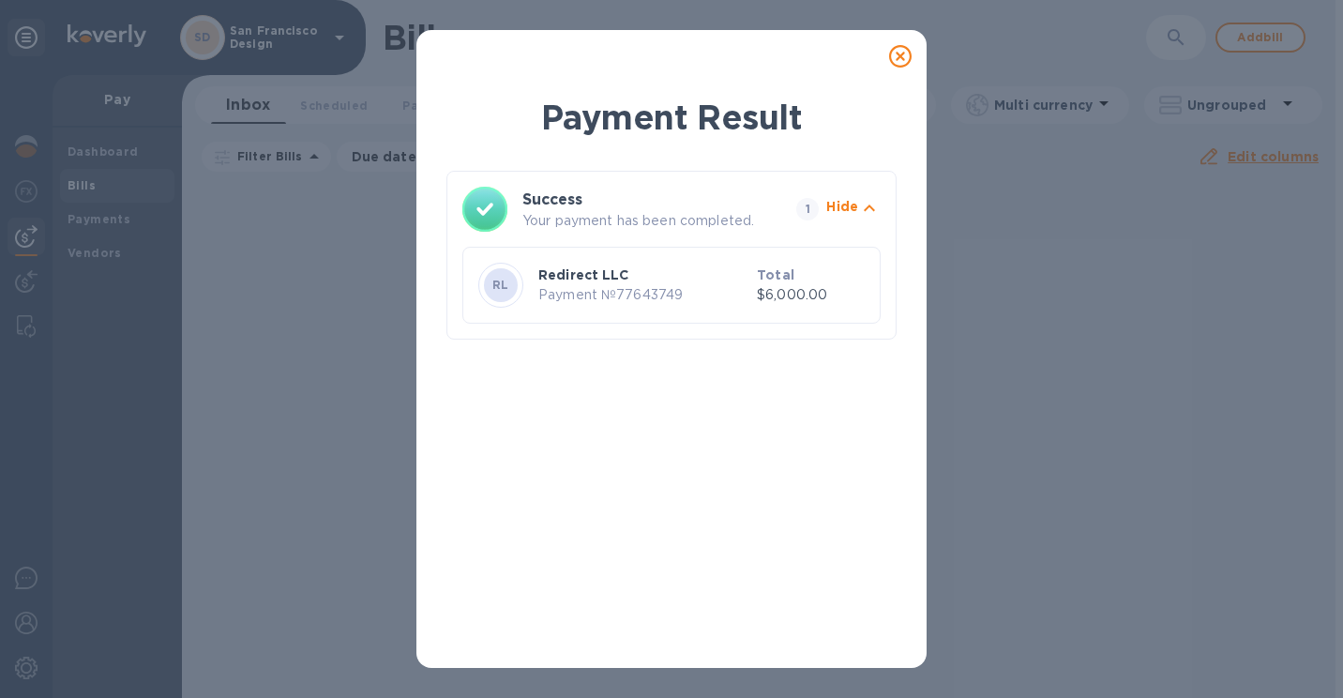
click at [903, 58] on icon at bounding box center [900, 56] width 23 height 23
